Goal: Communication & Community: Answer question/provide support

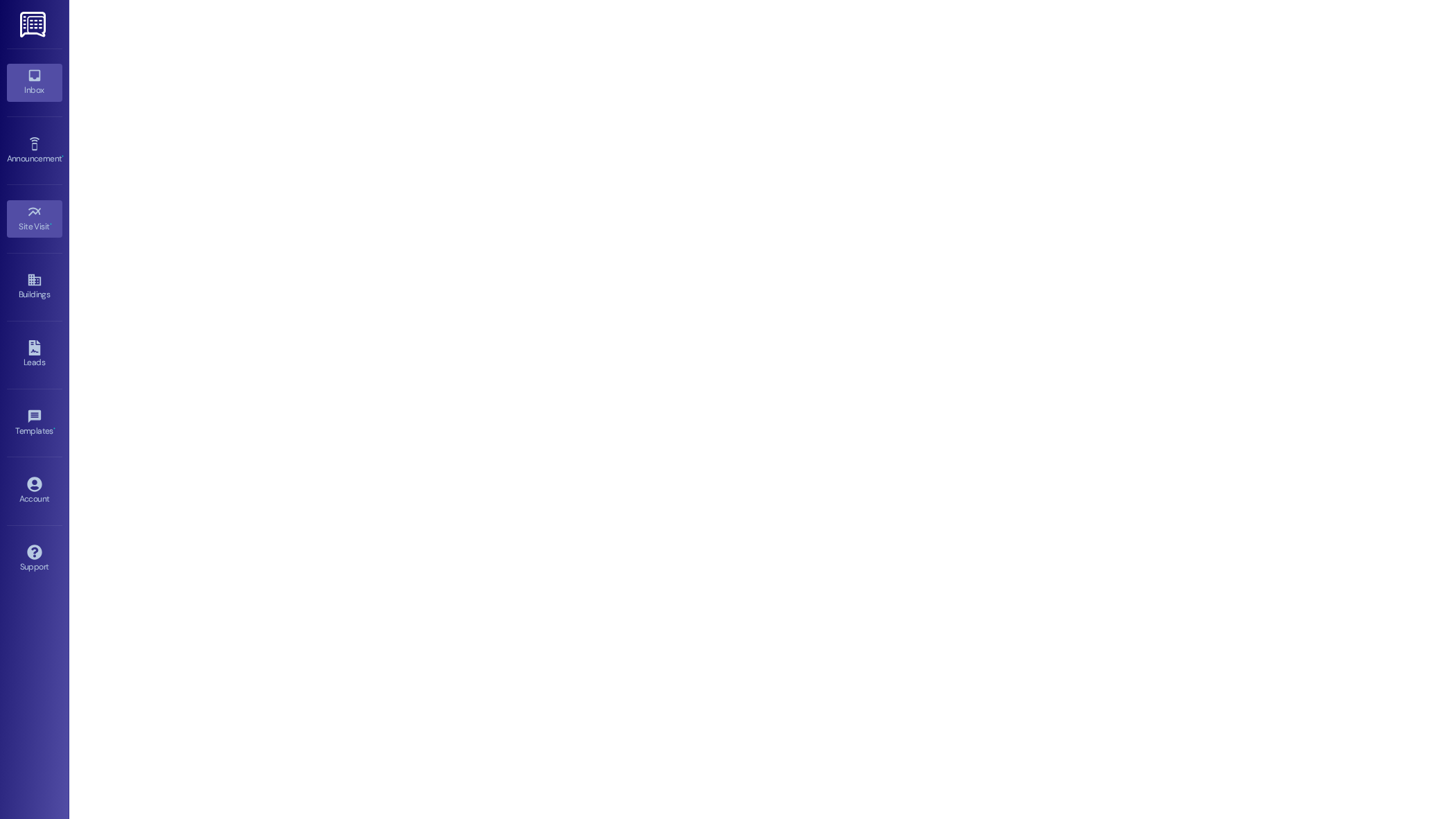
click at [32, 89] on div "Inbox" at bounding box center [34, 90] width 69 height 14
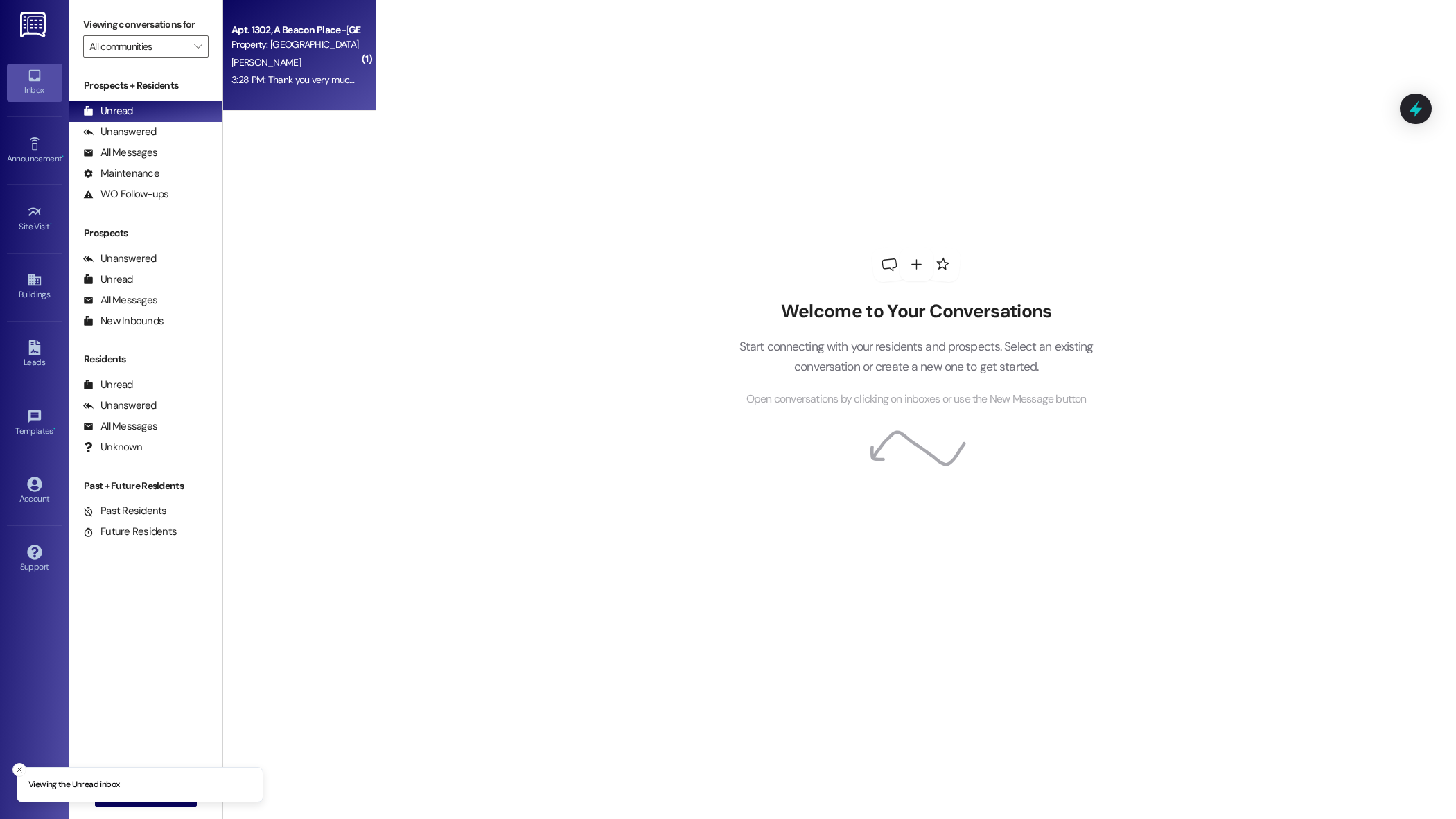
click at [296, 94] on div "Apt. 1302, A Beacon Place-[GEOGRAPHIC_DATA] Property: [GEOGRAPHIC_DATA][PERSON_…" at bounding box center [299, 55] width 152 height 111
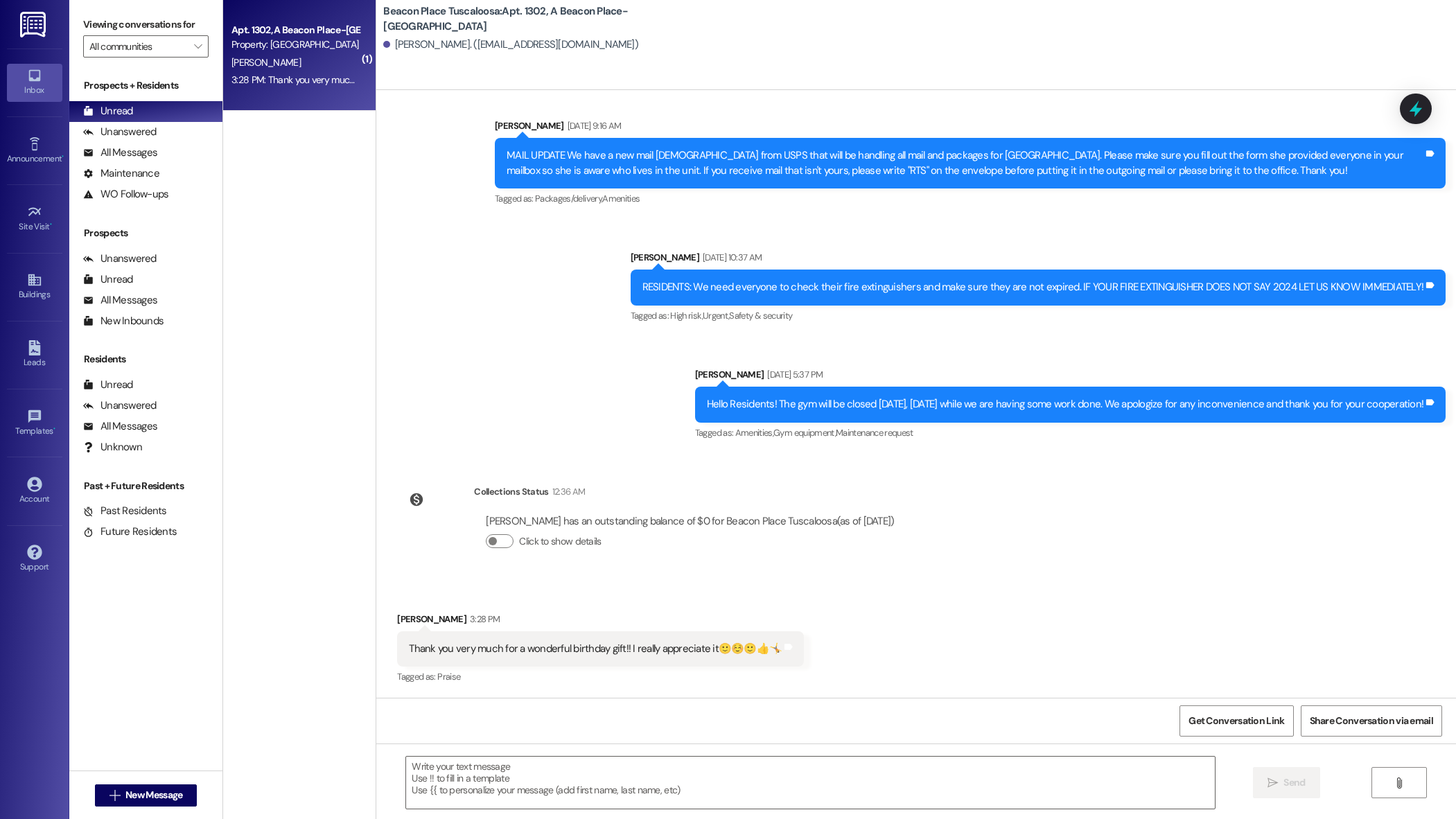
scroll to position [38977, 0]
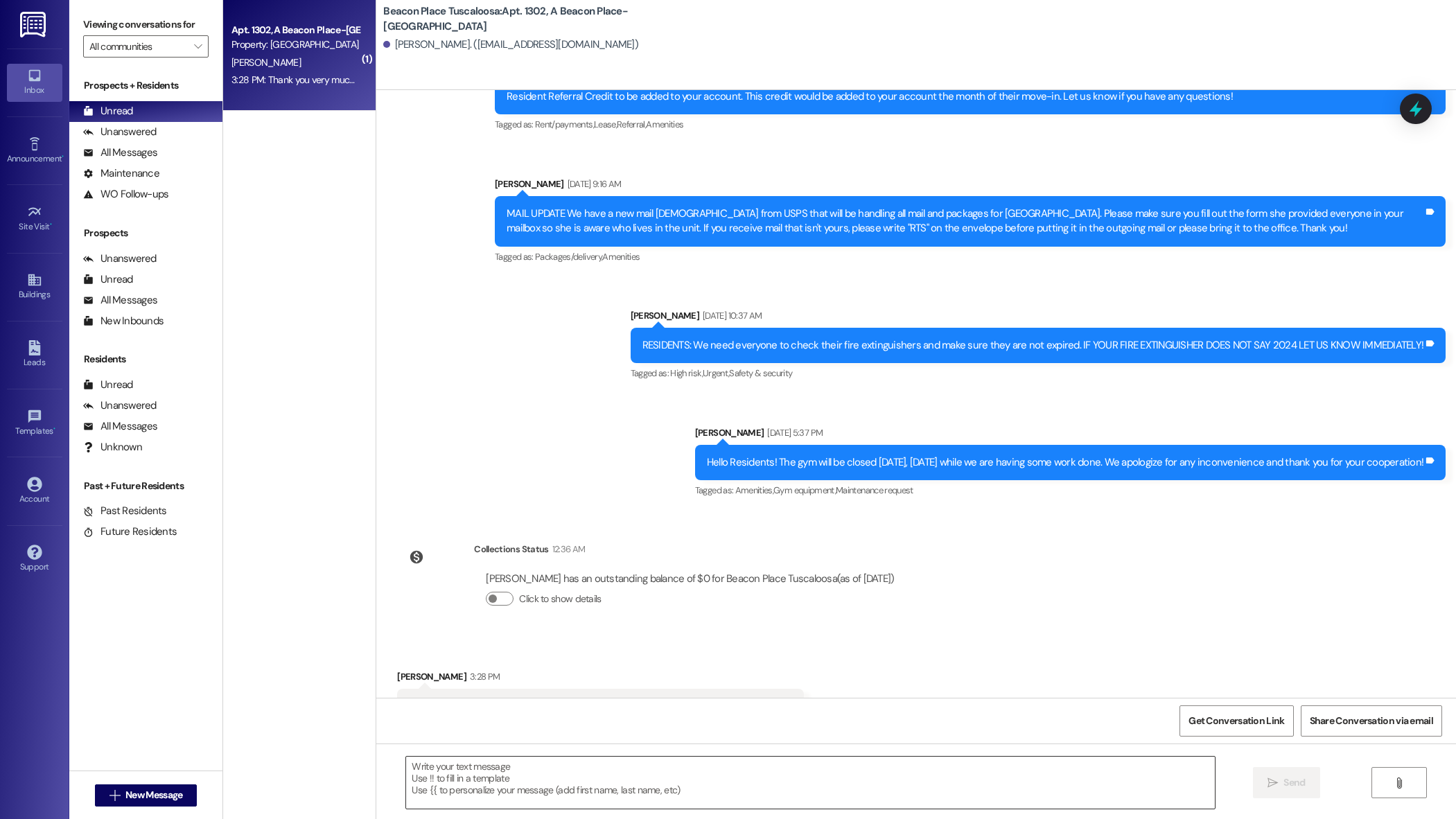
click at [568, 778] on textarea at bounding box center [810, 783] width 808 height 52
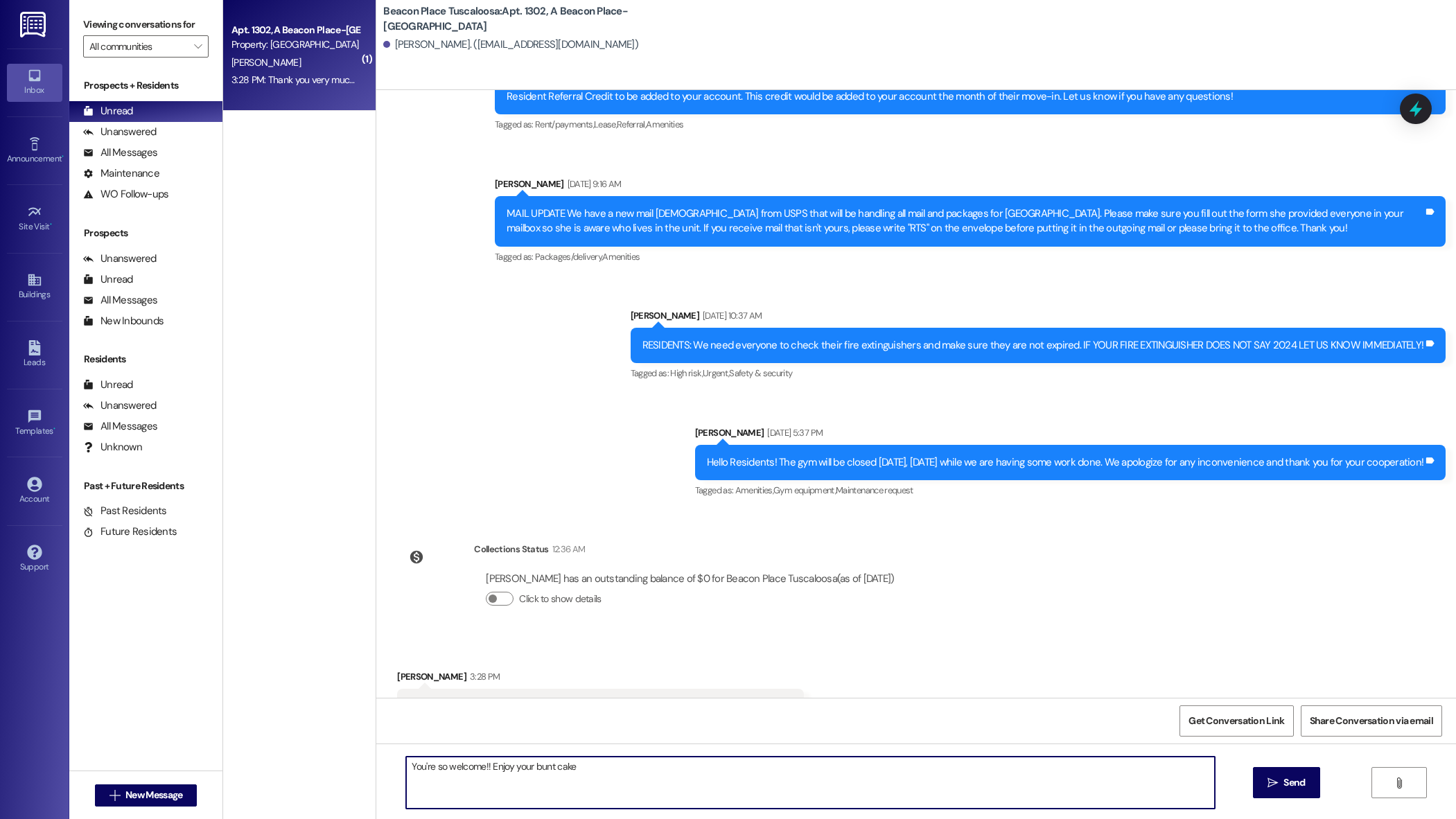
type textarea "You're so welcome!! Enjoy your bunt cake!"
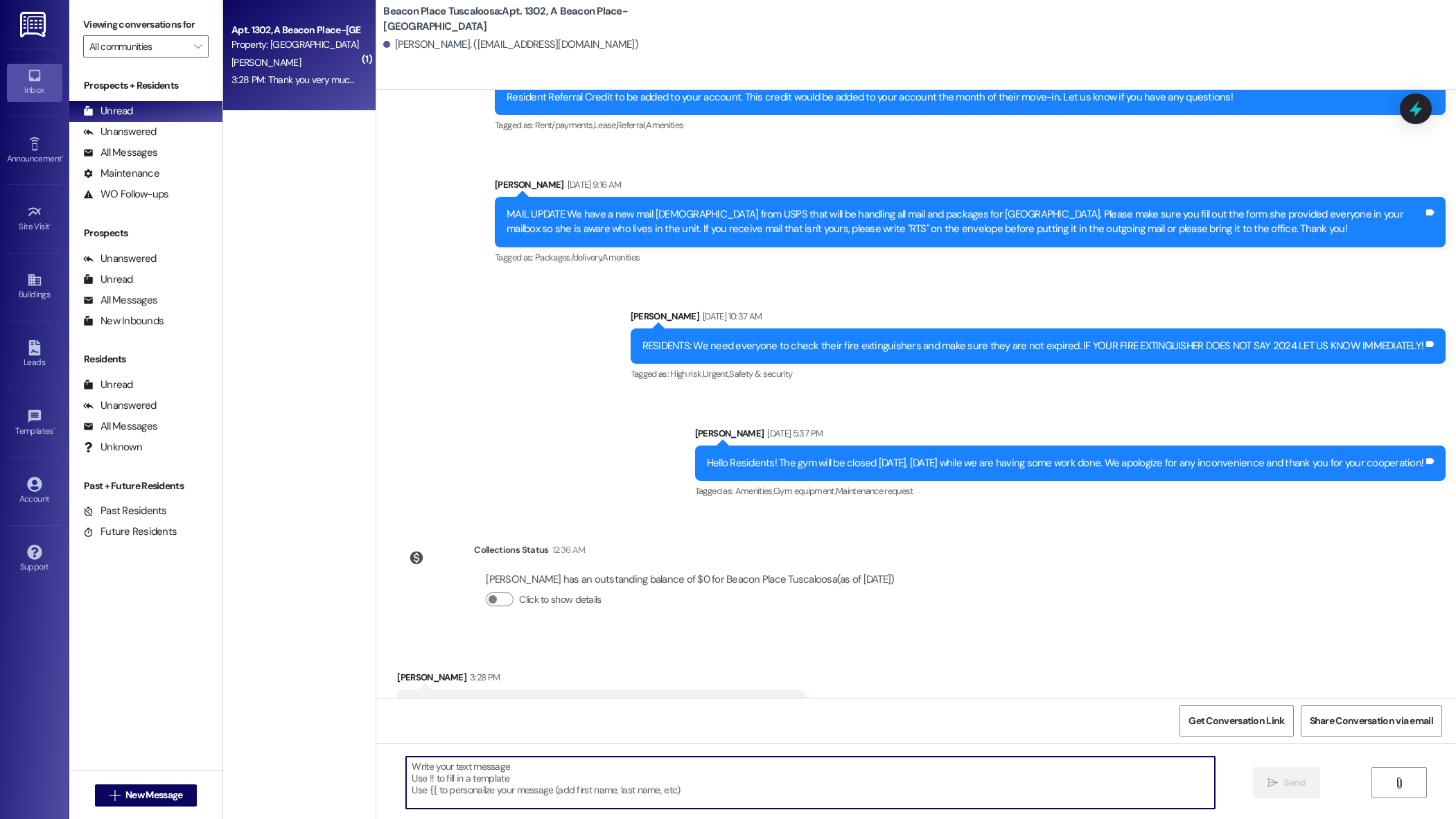
scroll to position [39073, 0]
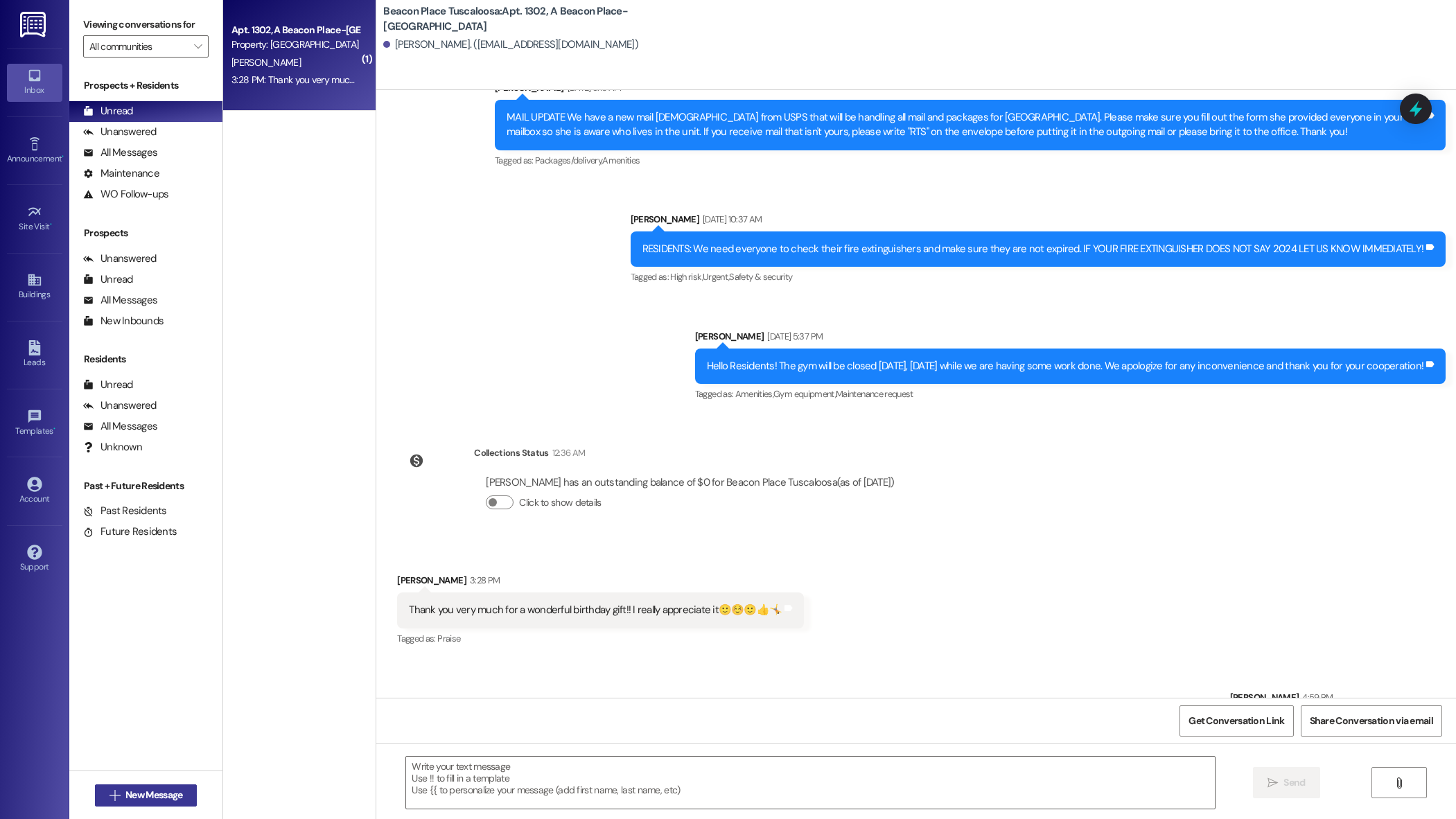
click at [159, 794] on span "New Message" at bounding box center [154, 796] width 57 height 15
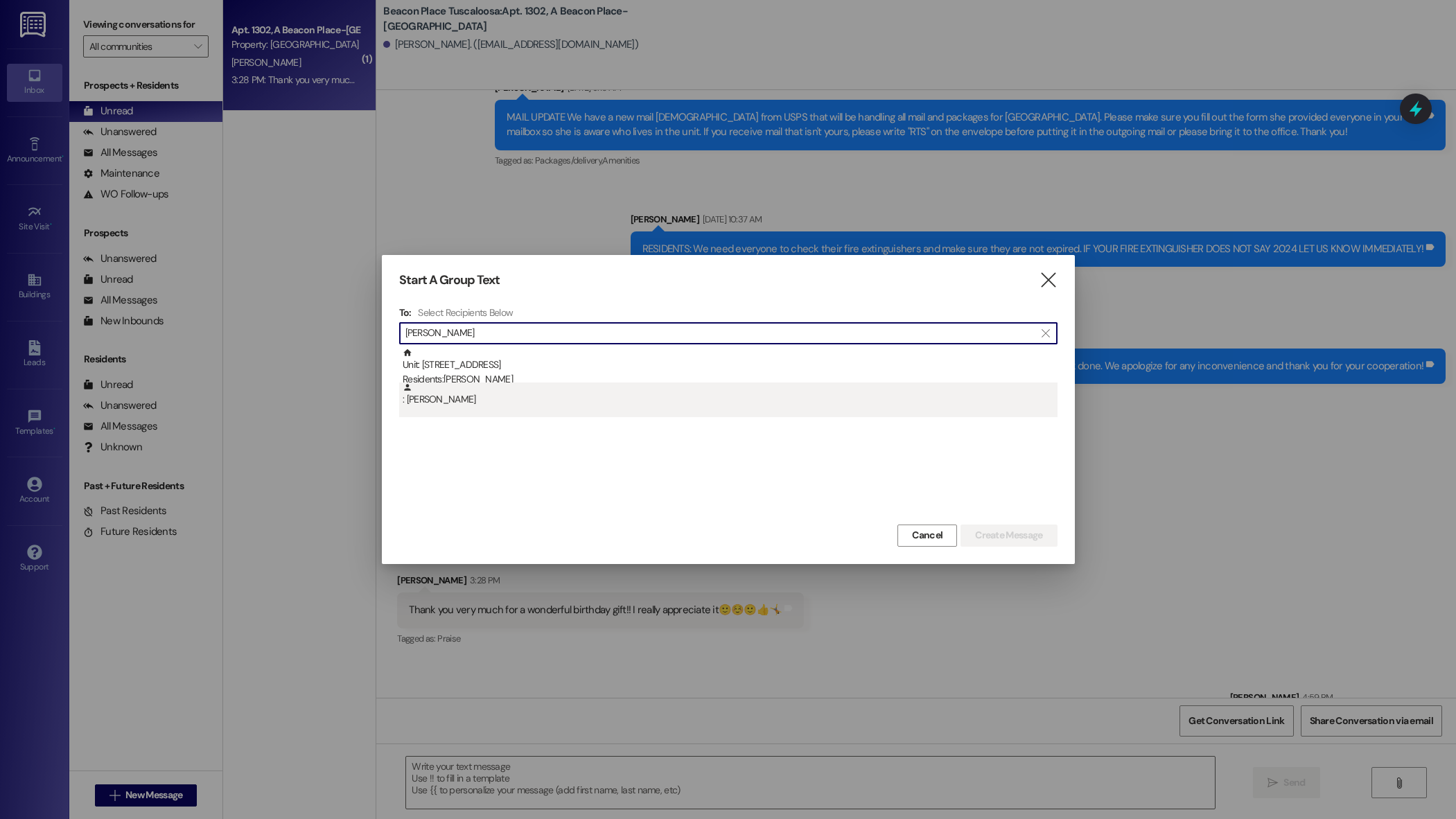
type input "doris"
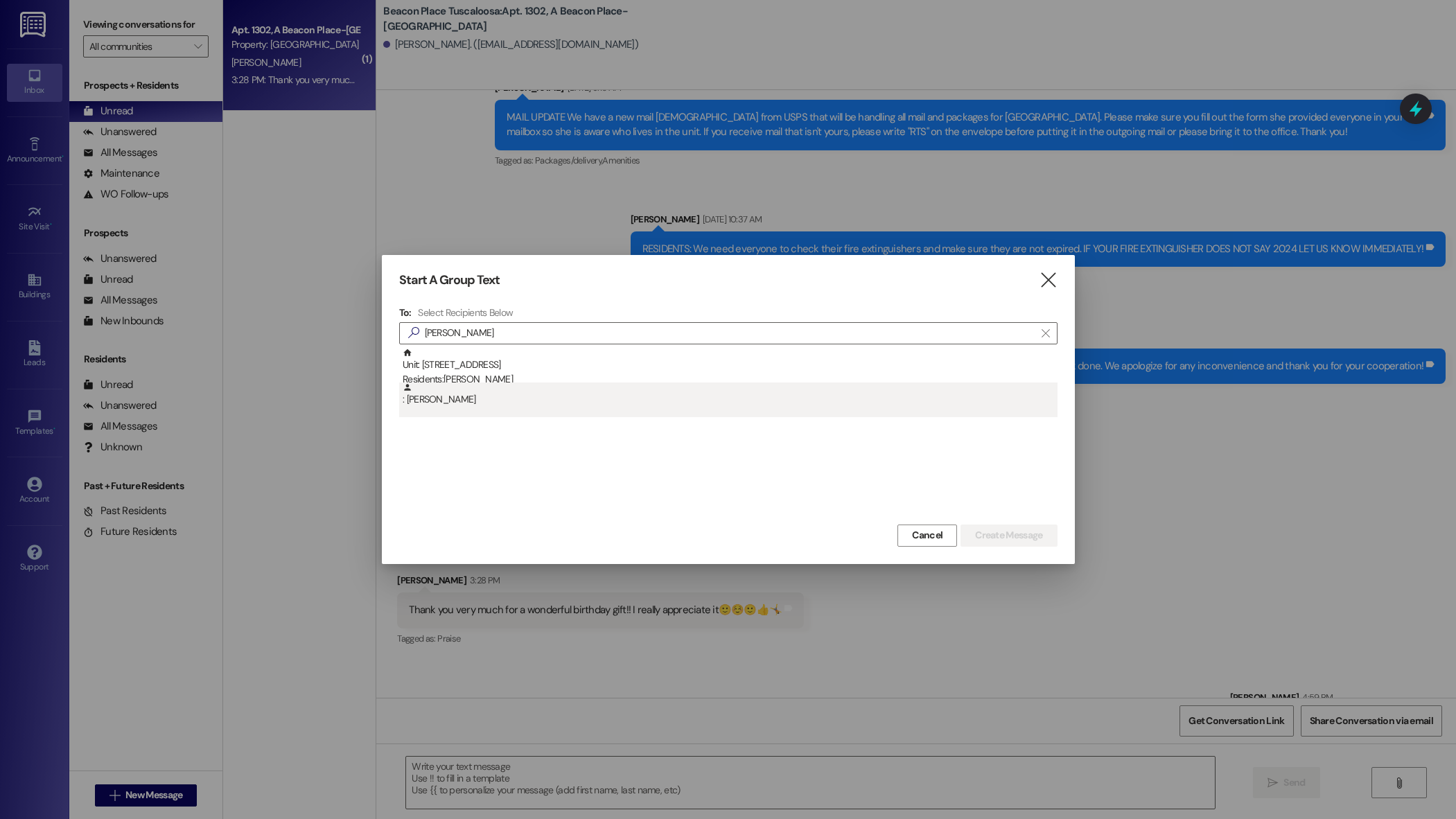
click at [502, 404] on div ": Doris Stephens" at bounding box center [730, 395] width 655 height 24
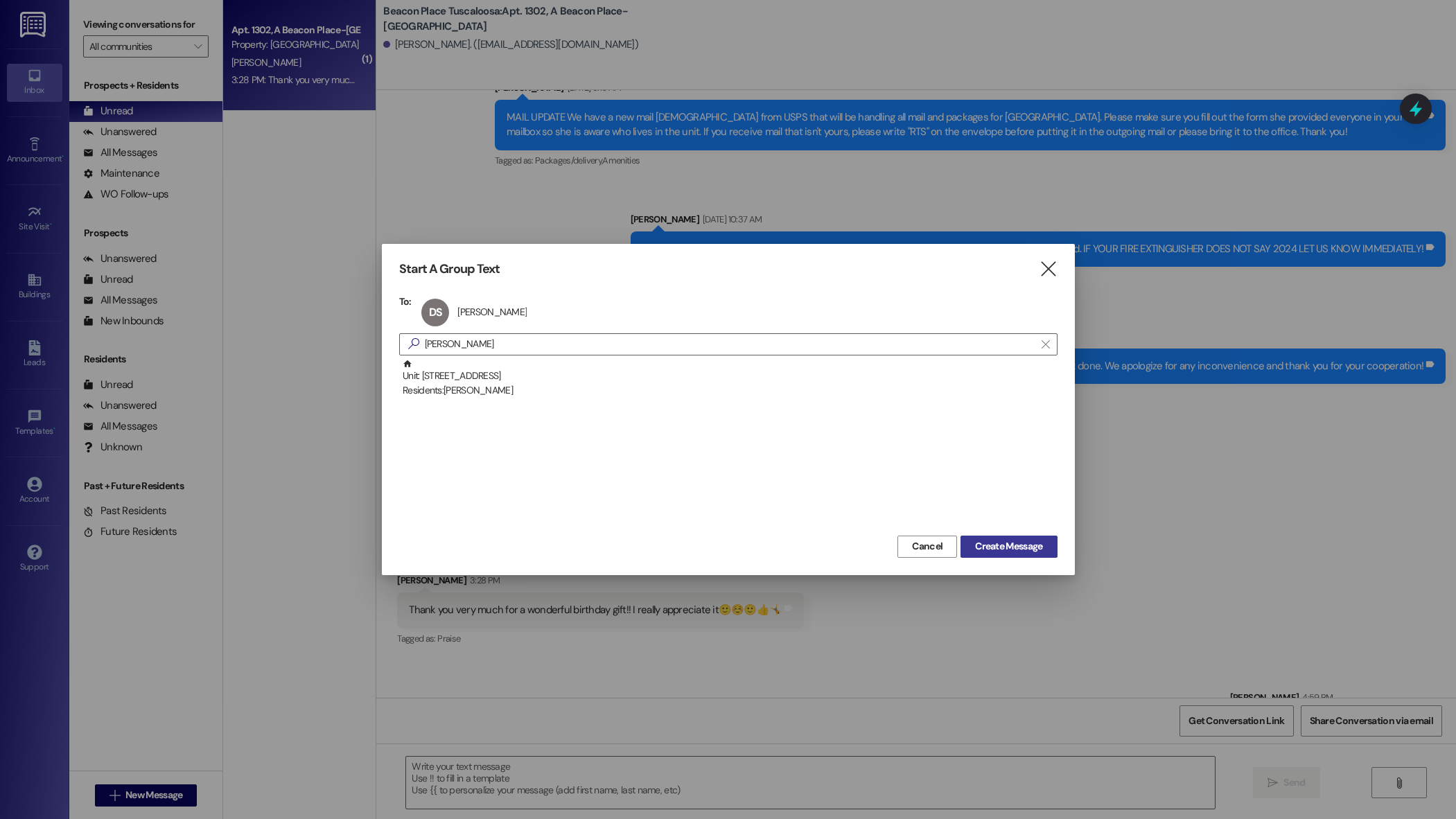
click at [987, 547] on span "Create Message" at bounding box center [1009, 547] width 67 height 15
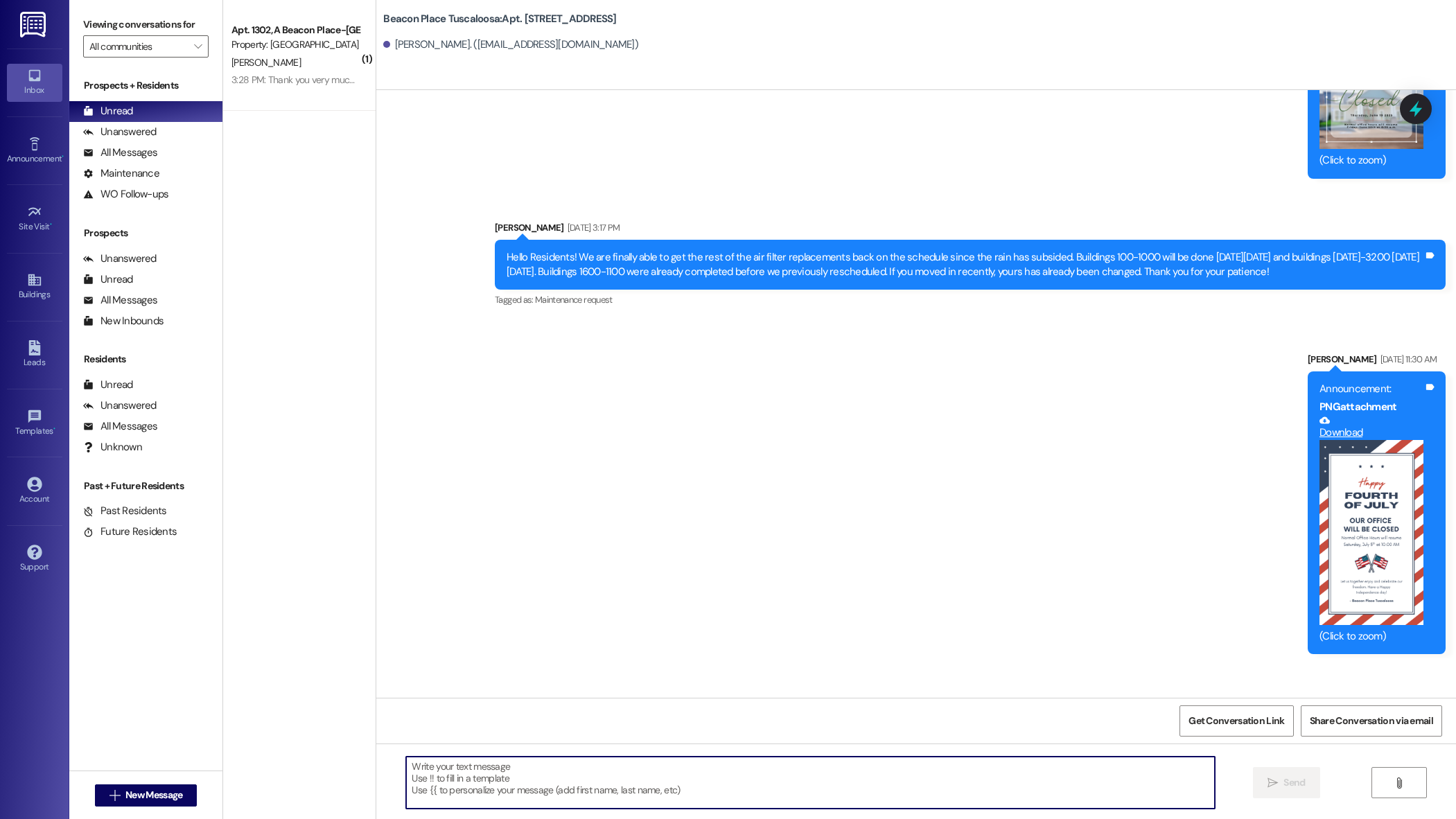
click at [620, 775] on textarea at bounding box center [810, 783] width 808 height 52
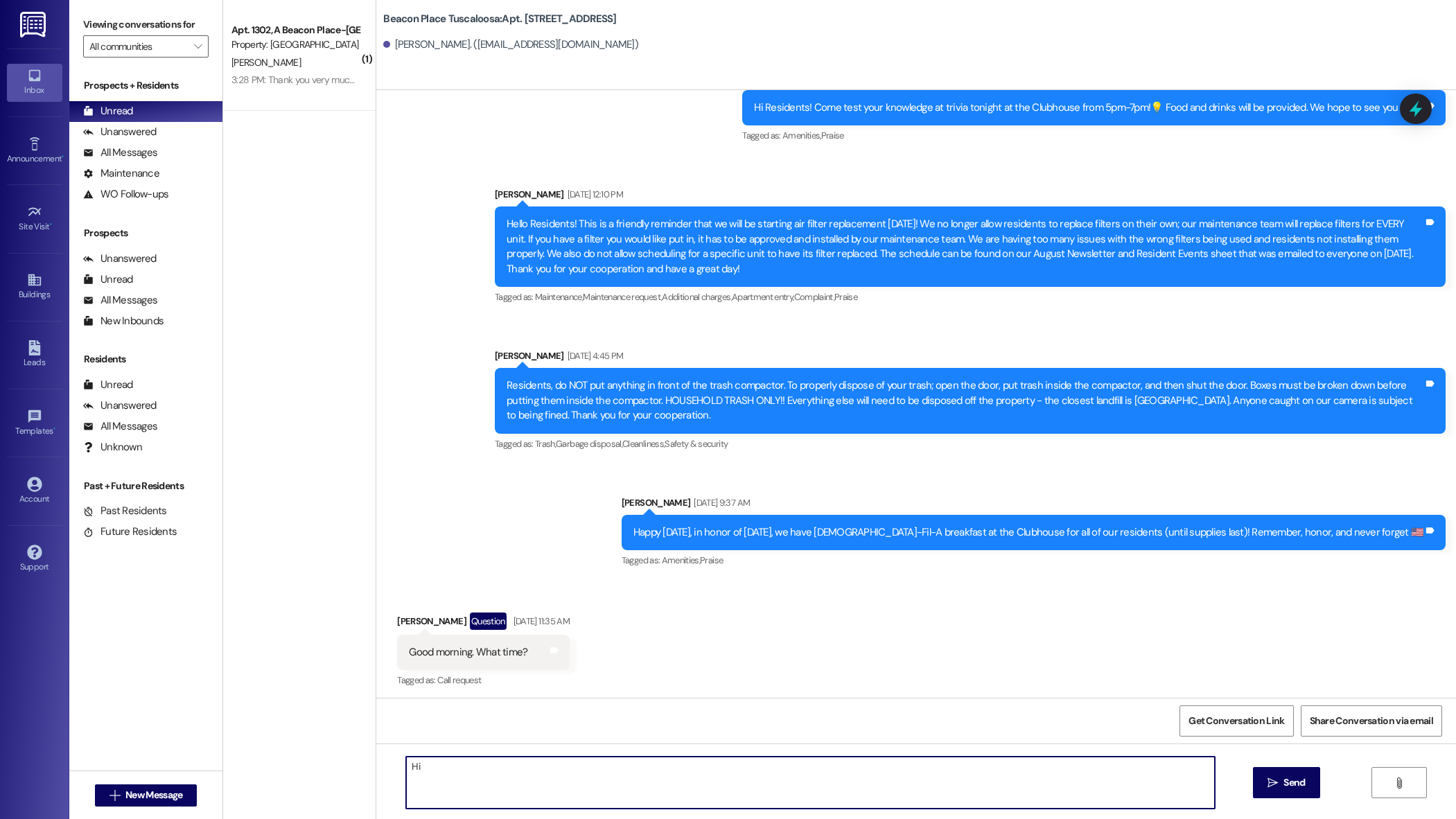
scroll to position [11012, 0]
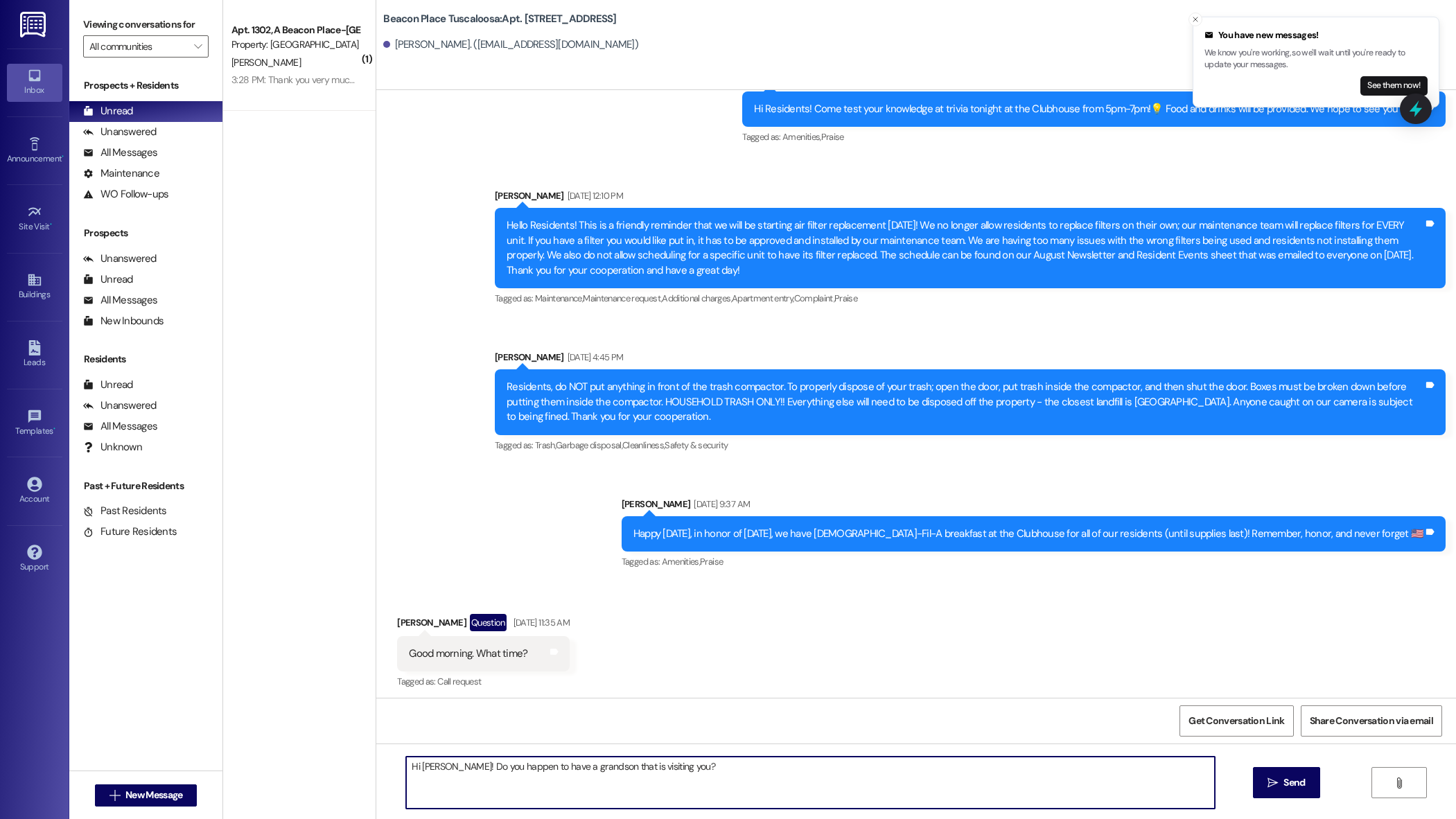
type textarea "Hi [PERSON_NAME]! Do you happen to have a grandson that is visiting you?"
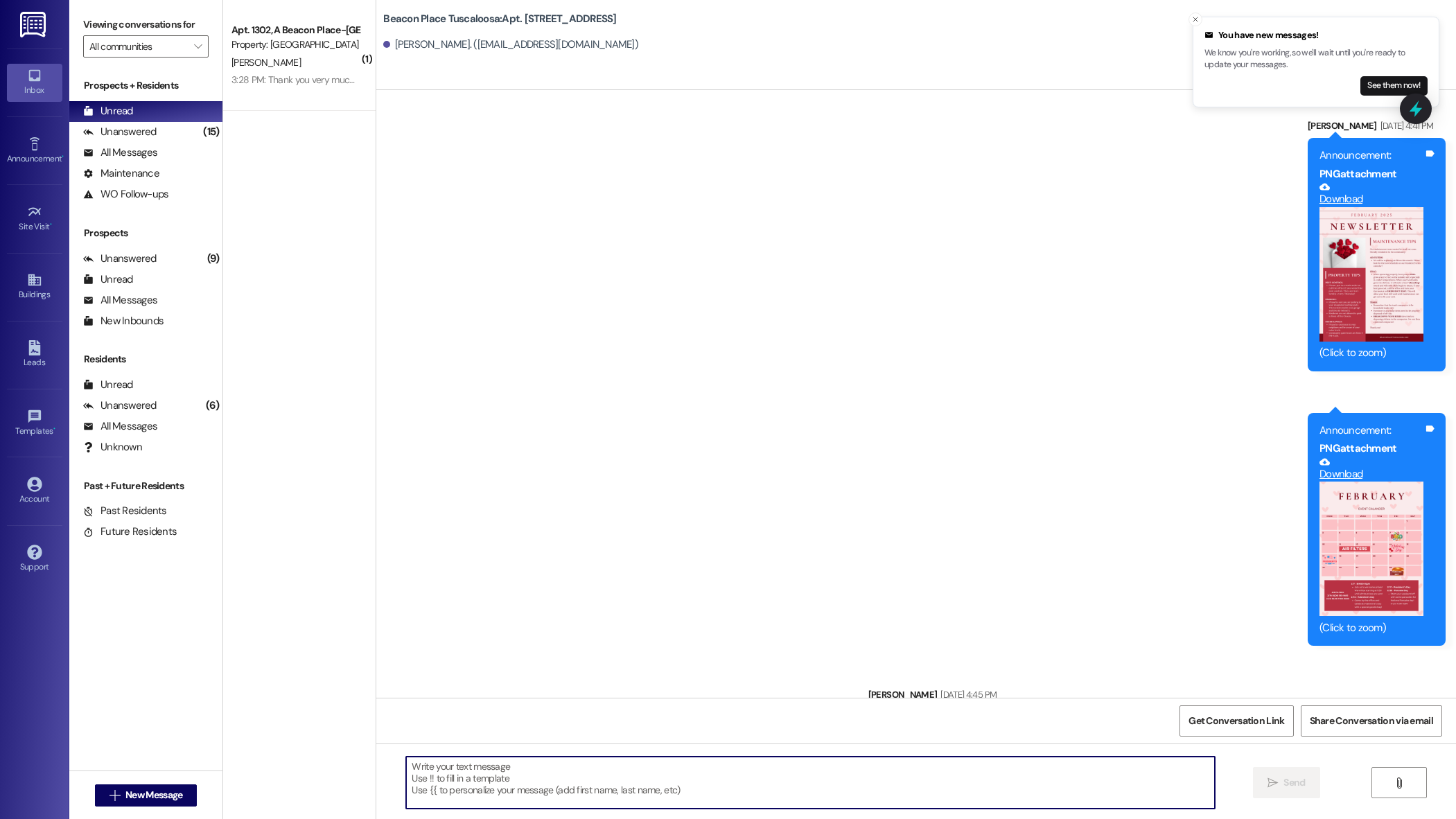
scroll to position [14271, 0]
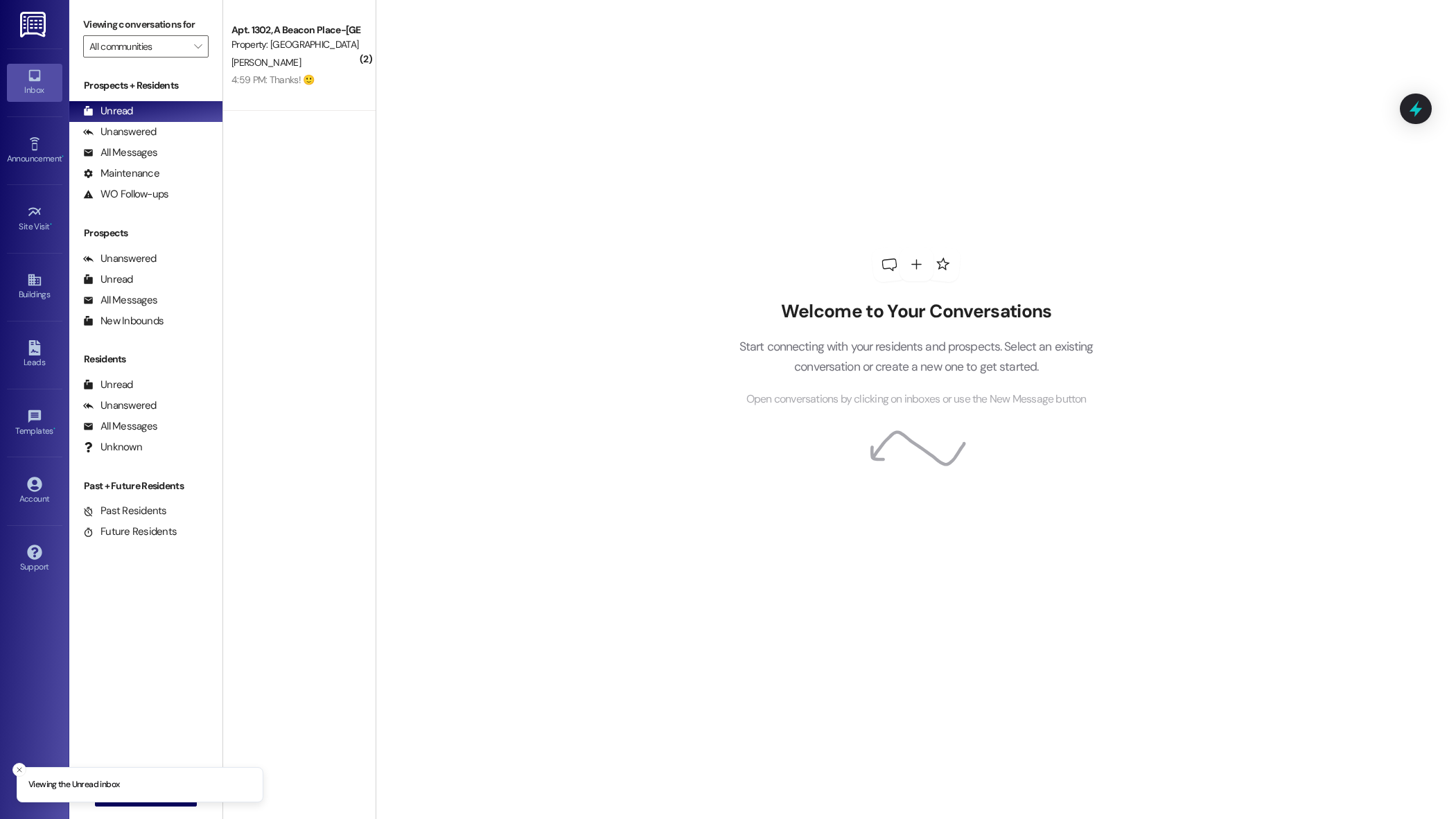
click at [268, 52] on div "Apt. 1302, A Beacon Place-[GEOGRAPHIC_DATA] Property: [GEOGRAPHIC_DATA] [GEOGRA…" at bounding box center [295, 38] width 131 height 33
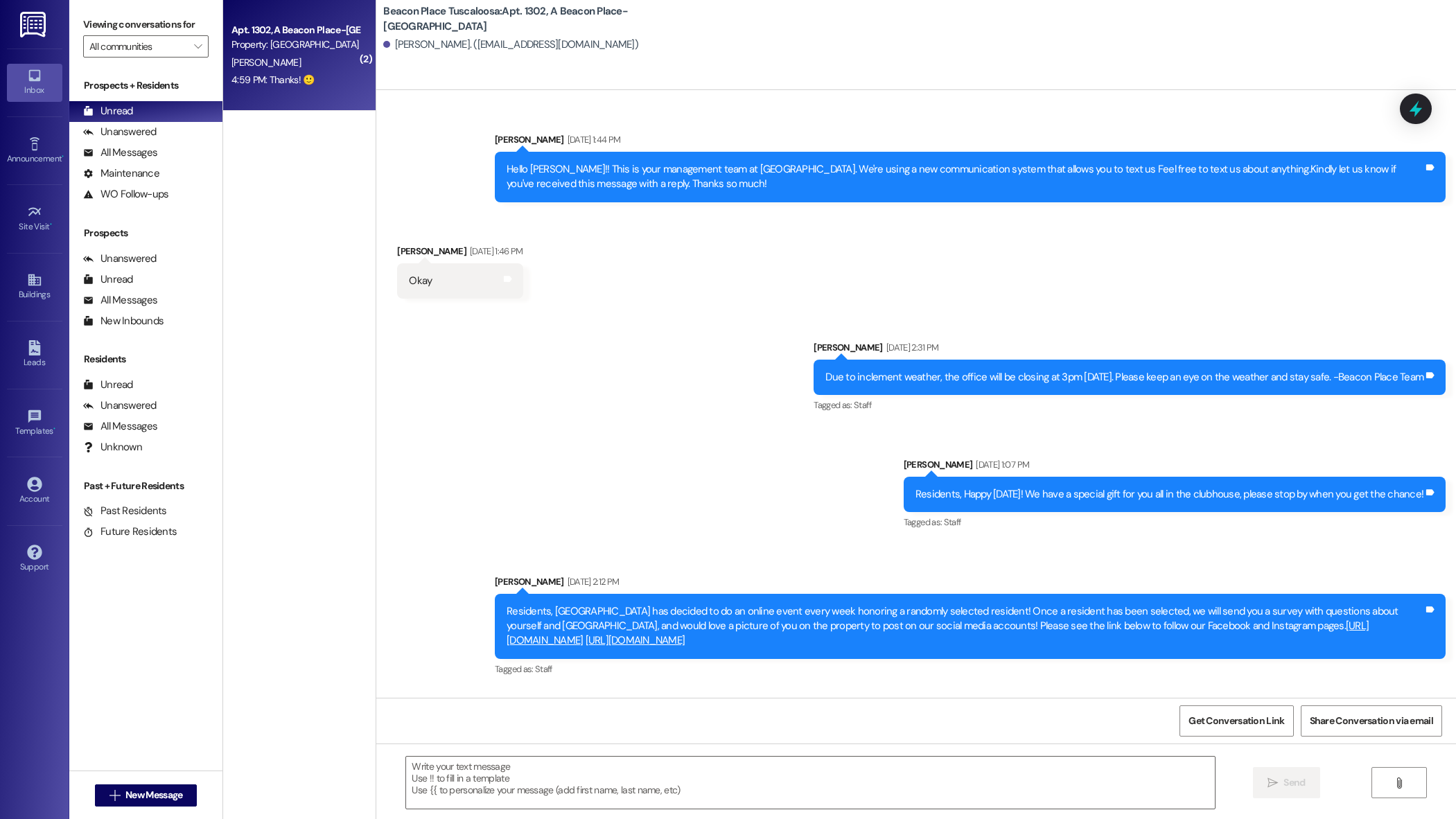
scroll to position [38965, 0]
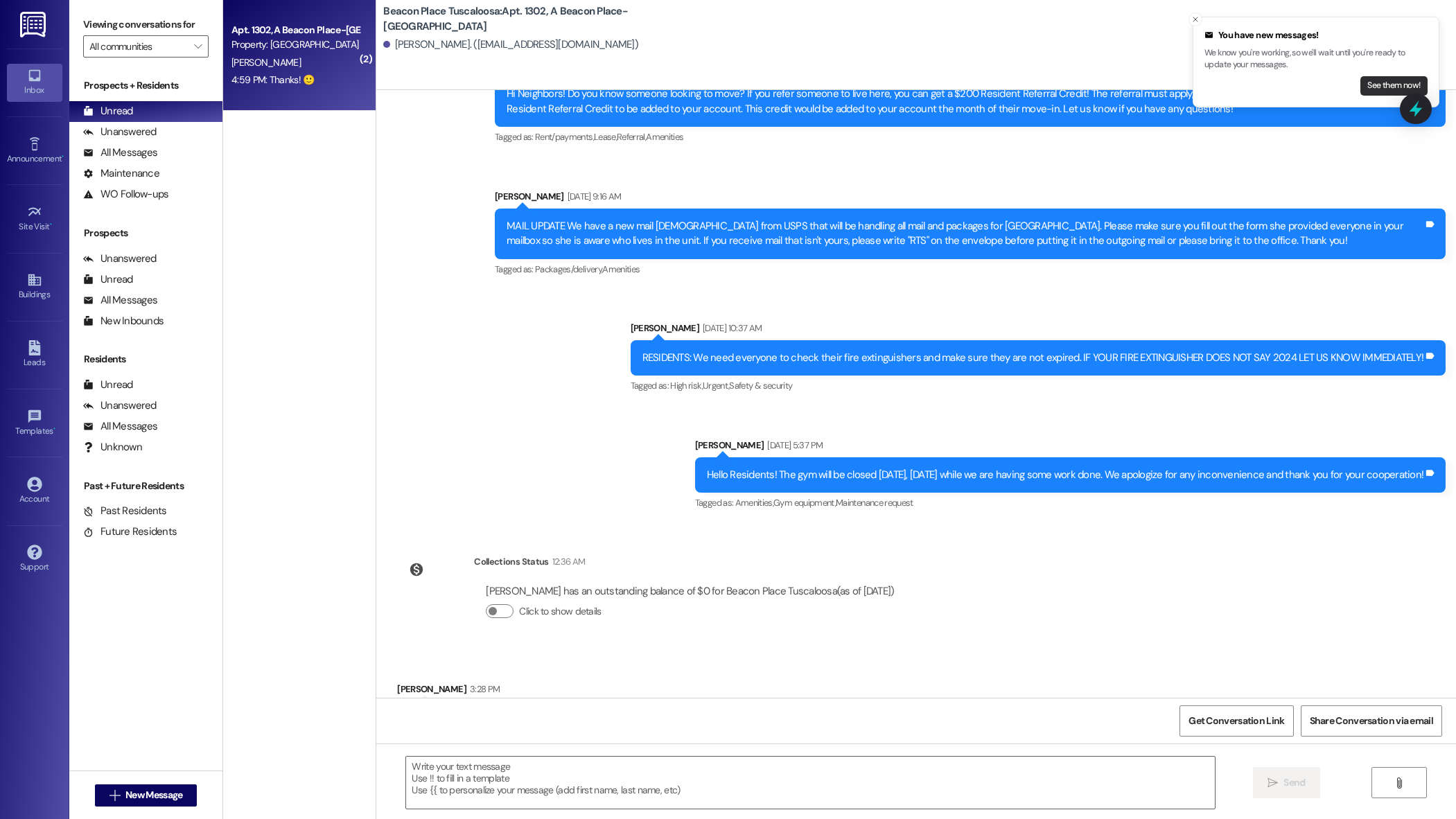
click at [1384, 90] on button "See them now!" at bounding box center [1393, 86] width 67 height 20
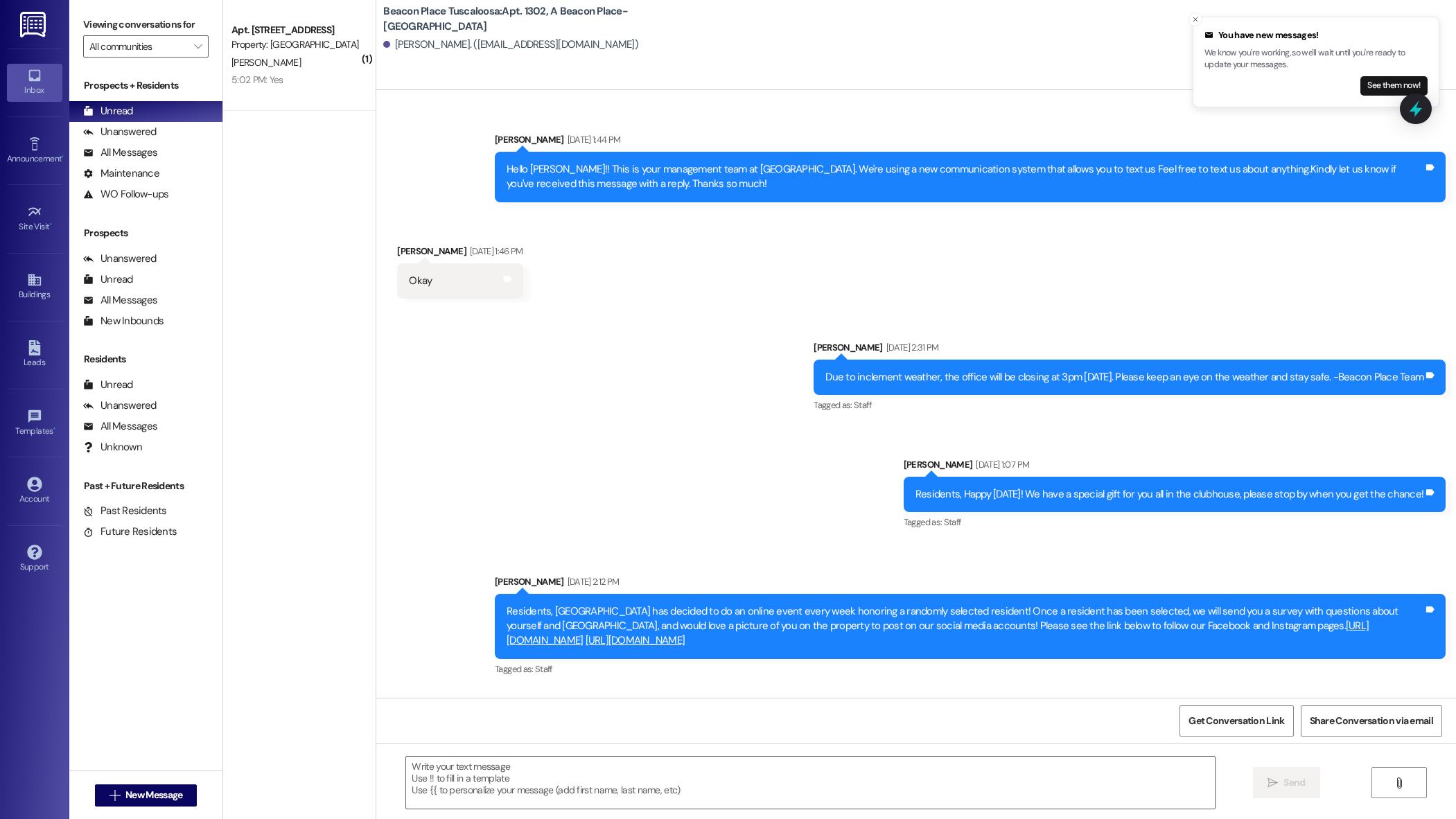
click at [274, 26] on div "Apt. [STREET_ADDRESS]" at bounding box center [295, 30] width 128 height 15
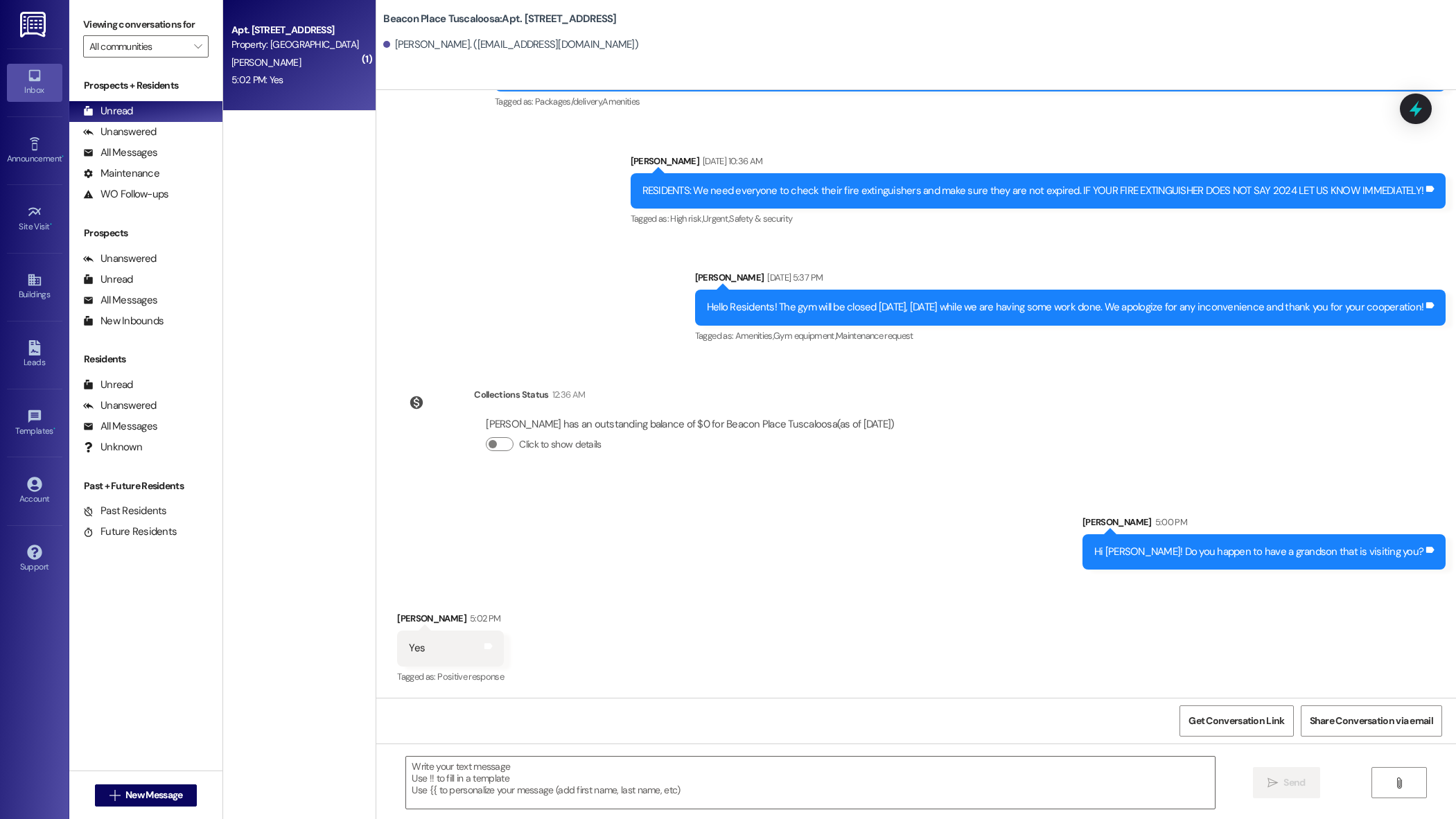
scroll to position [18875, 0]
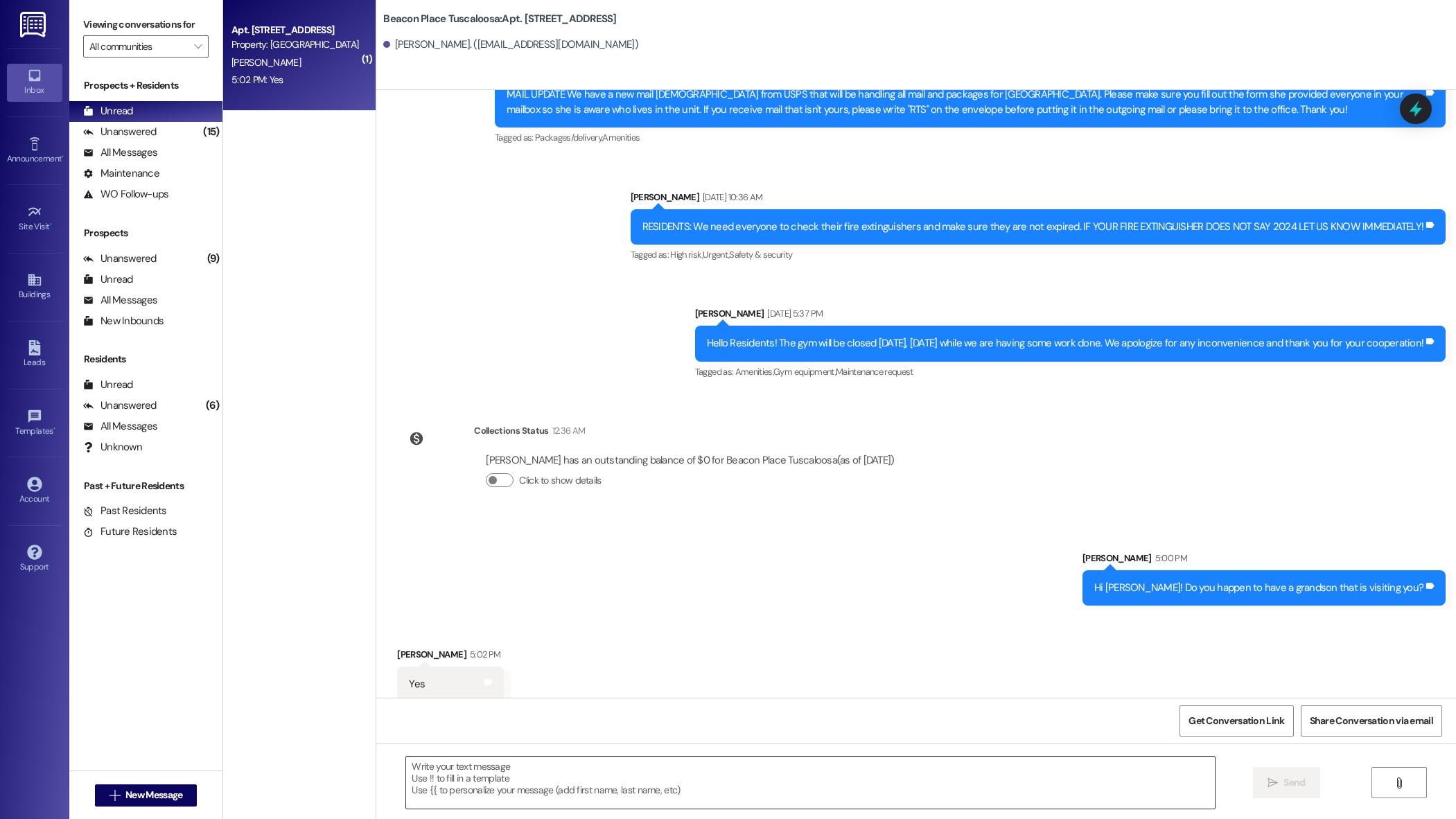
click at [477, 793] on textarea at bounding box center [810, 783] width 808 height 52
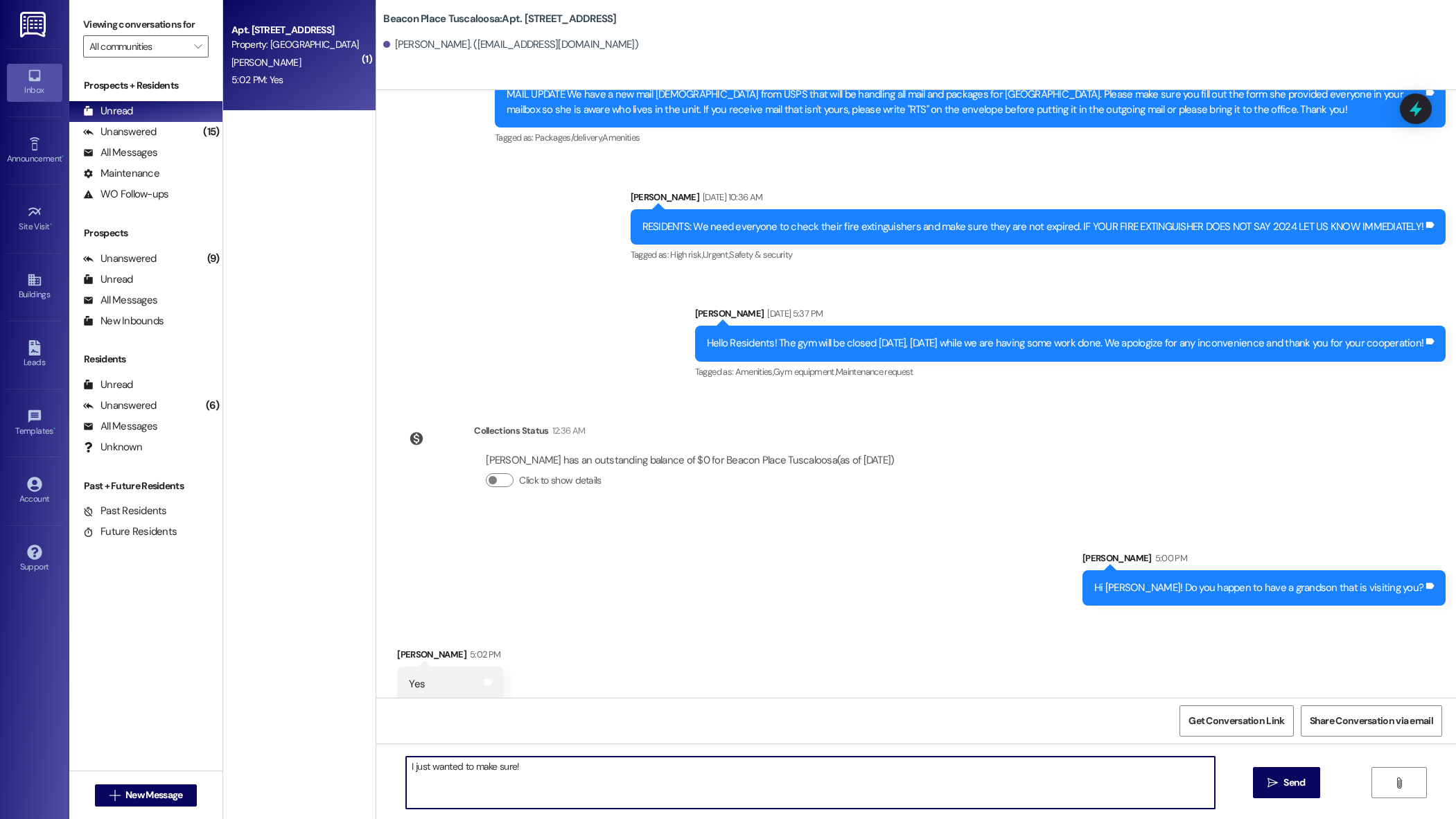
click at [406, 766] on textarea "I just wanted to make sure!" at bounding box center [810, 783] width 808 height 52
click at [667, 776] on textarea "Thank you for letting me know. I just wanted to make sure!" at bounding box center [810, 783] width 808 height 52
drag, startPoint x: 894, startPoint y: 773, endPoint x: 637, endPoint y: 769, distance: 257.0
click at [637, 769] on textarea "Thank you for letting me know. I just wanted to make sure! I always check when …" at bounding box center [810, 783] width 808 height 52
drag, startPoint x: 830, startPoint y: 761, endPoint x: 640, endPoint y: 767, distance: 190.1
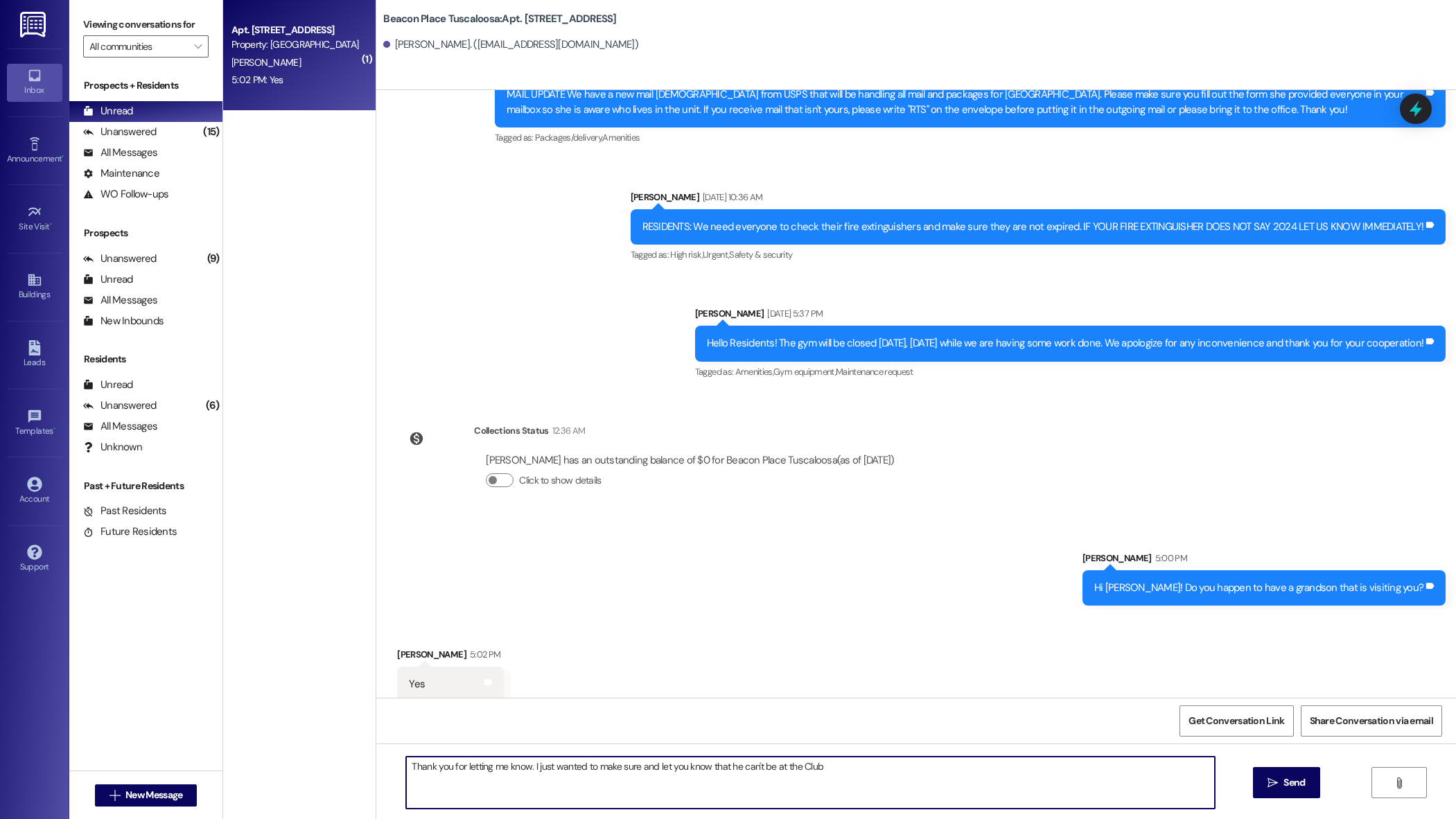
click at [640, 767] on textarea "Thank you for letting me know. I just wanted to make sure and let you know that…" at bounding box center [810, 783] width 808 height 52
drag, startPoint x: 843, startPoint y: 767, endPoint x: 632, endPoint y: 765, distance: 211.0
click at [632, 765] on textarea "Thank you for letting me know. I just wanted to make sure and let you know that…" at bounding box center [810, 783] width 808 height 52
click at [1175, 769] on textarea "Thank you for letting me know. I just wanted to make sure! If he is using any a…" at bounding box center [810, 783] width 808 height 52
click at [1196, 770] on textarea "Thank you for letting me know. I just wanted to make sure! If he is using any a…" at bounding box center [810, 783] width 808 height 52
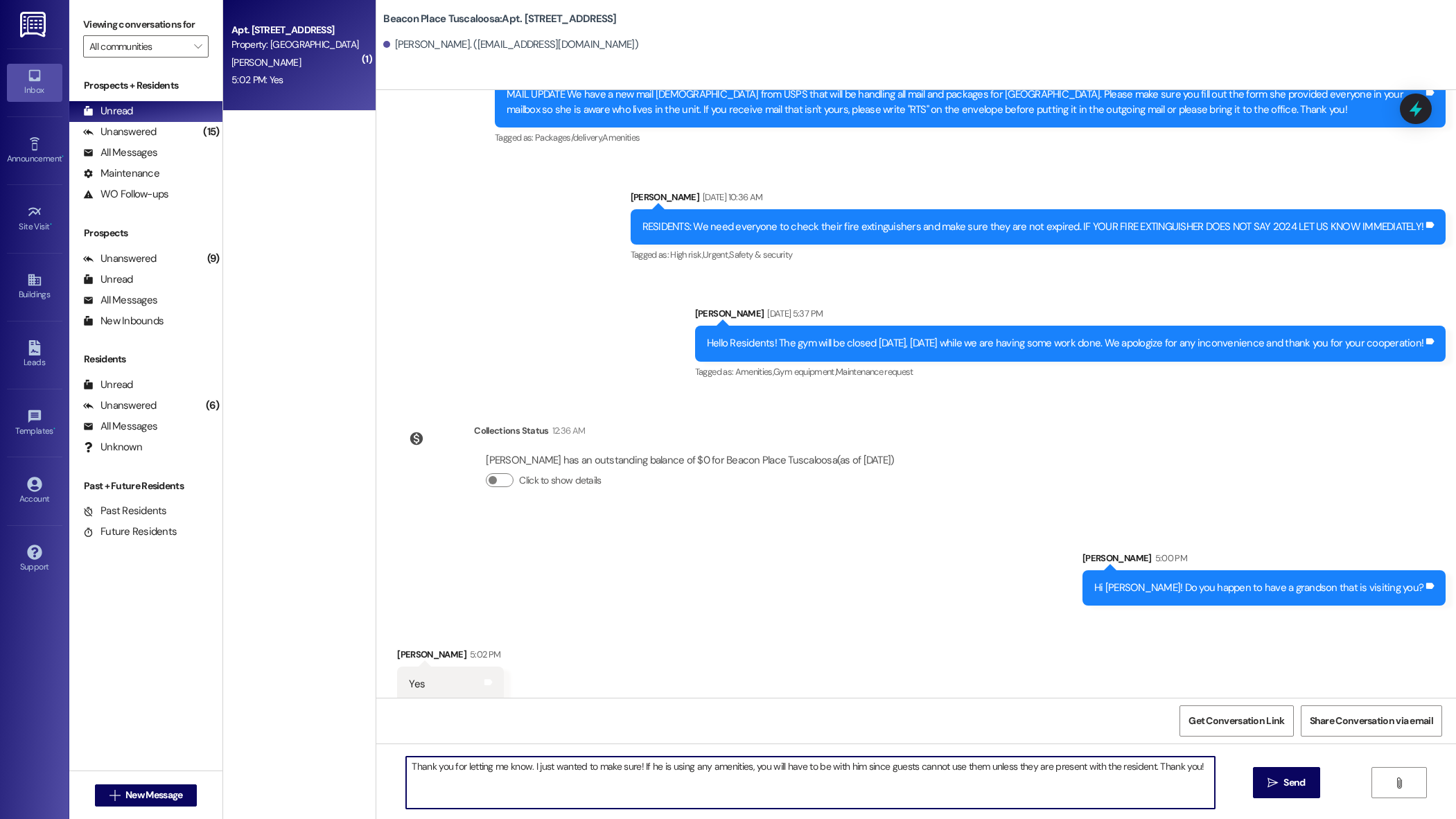
click at [630, 767] on textarea "Thank you for letting me know. I just wanted to make sure! If he is using any a…" at bounding box center [810, 783] width 808 height 52
click at [687, 778] on textarea "Thank you for letting me know. I just wanted to make sure since I was given you…" at bounding box center [810, 783] width 808 height 52
type textarea "Thank you for letting me know. I just wanted to make sure since I was given you…"
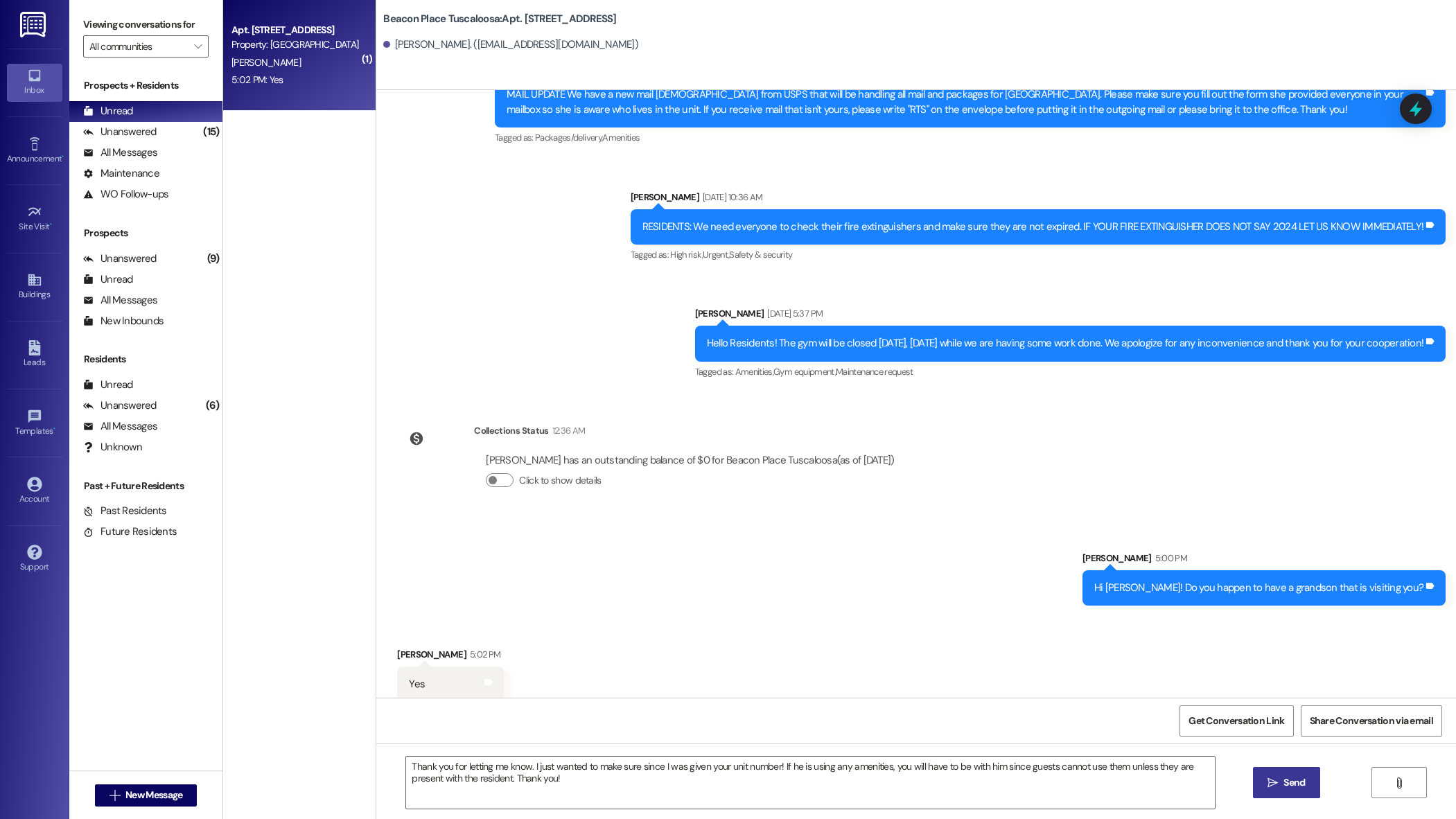
click at [1278, 784] on span " Send" at bounding box center [1286, 783] width 44 height 15
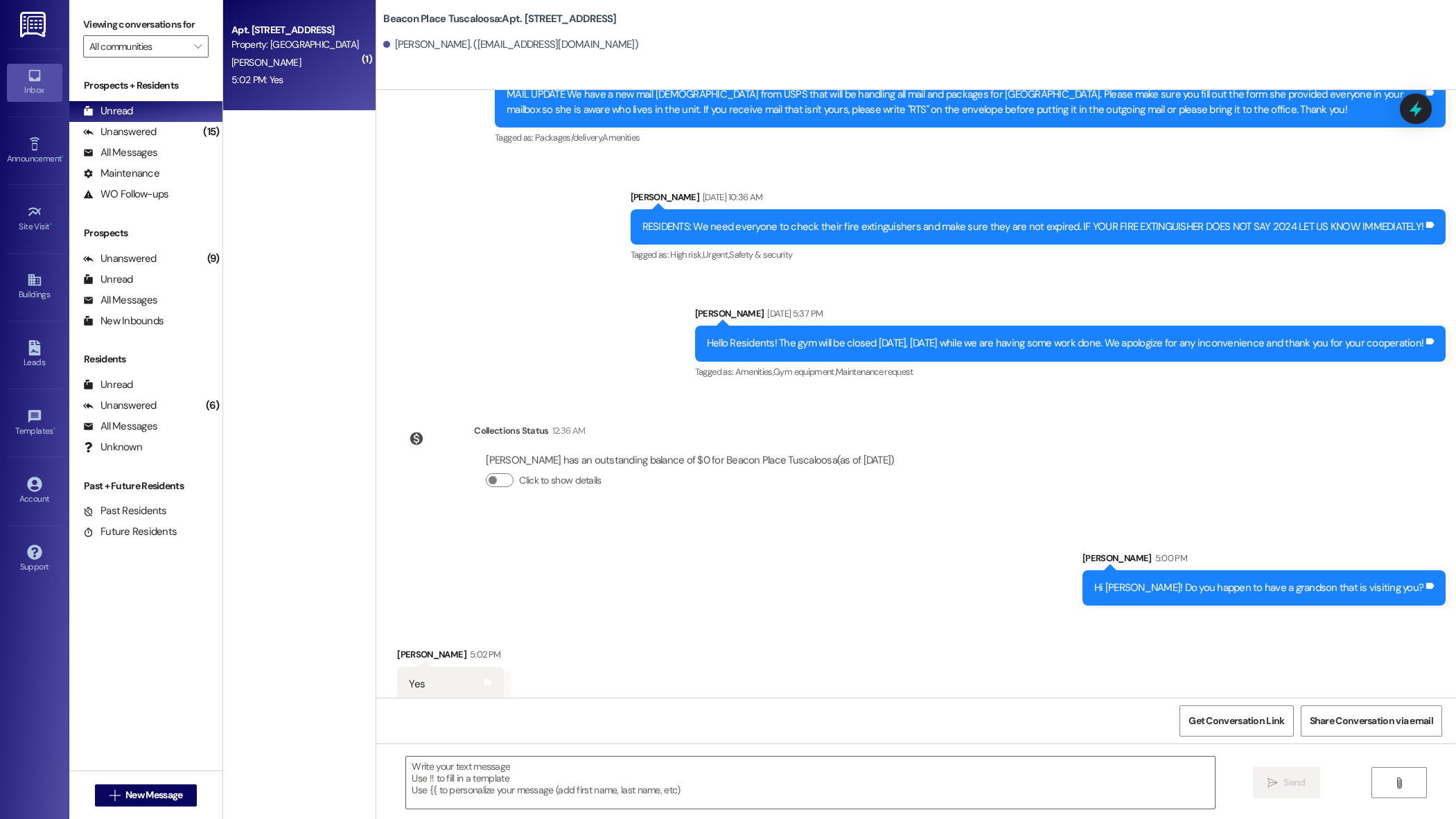
scroll to position [18987, 0]
